Goal: Transaction & Acquisition: Subscribe to service/newsletter

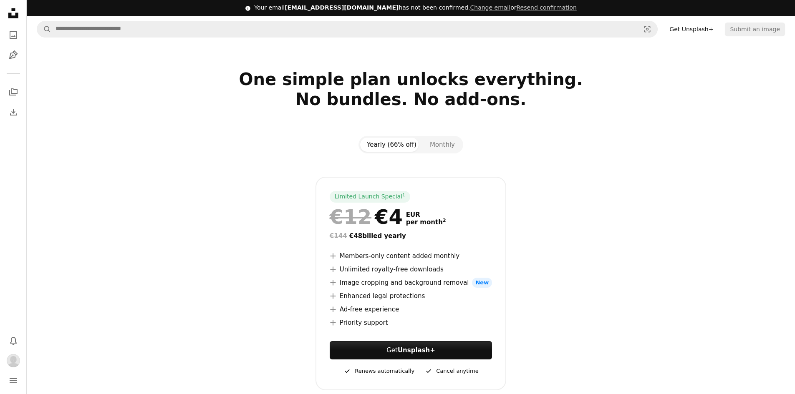
click at [710, 32] on link "Get Unsplash+" at bounding box center [691, 29] width 54 height 13
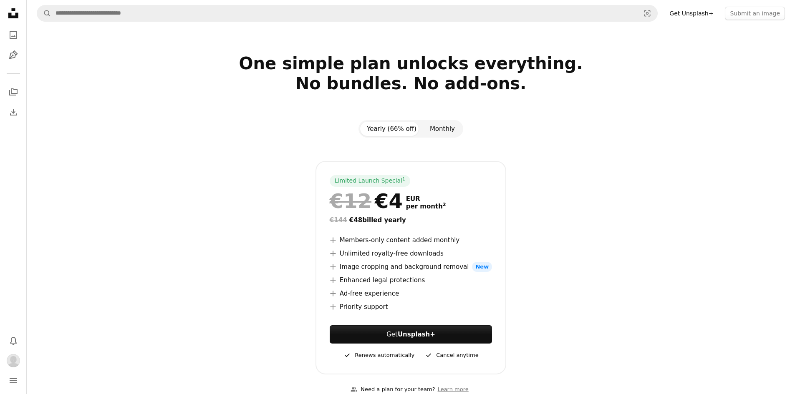
click at [445, 130] on button "Monthly" at bounding box center [442, 129] width 38 height 14
click at [8, 10] on icon "Unsplash logo Unsplash Home" at bounding box center [13, 13] width 17 height 17
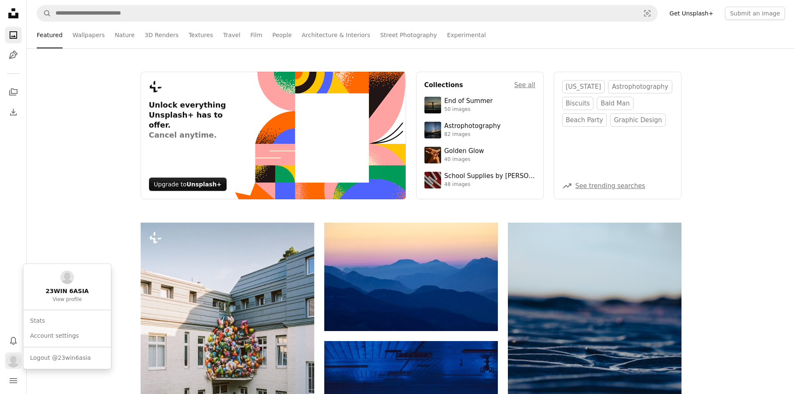
click at [14, 359] on img "Profile" at bounding box center [13, 360] width 13 height 13
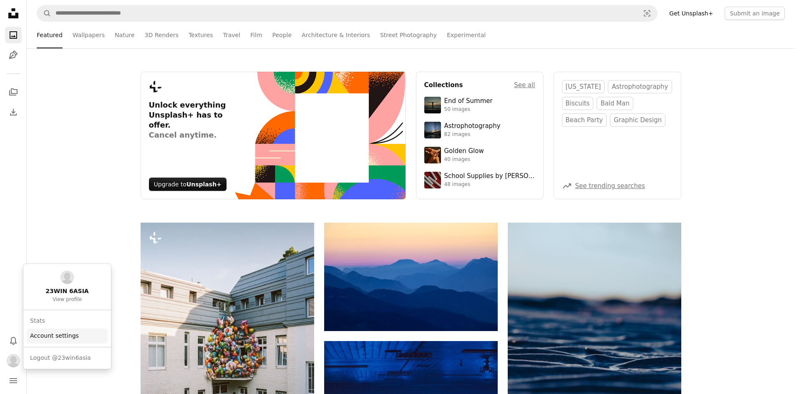
click at [60, 337] on link "Account settings" at bounding box center [67, 336] width 81 height 15
